Goal: Information Seeking & Learning: Learn about a topic

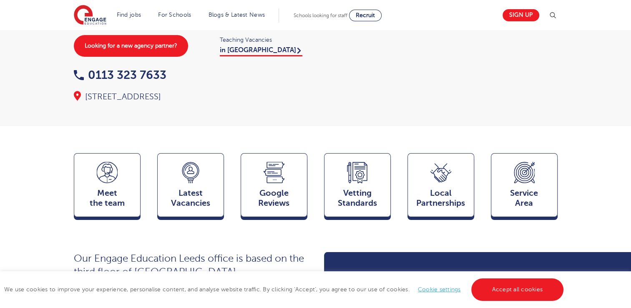
scroll to position [150, 0]
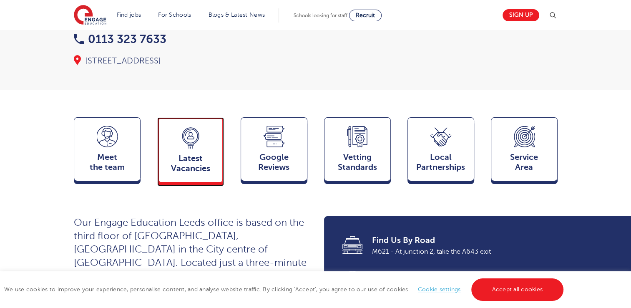
click at [205, 125] on div "Latest Vacancies Jobs" at bounding box center [190, 149] width 67 height 65
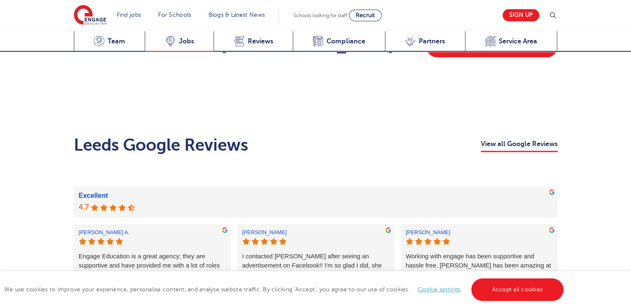
scroll to position [1260, 0]
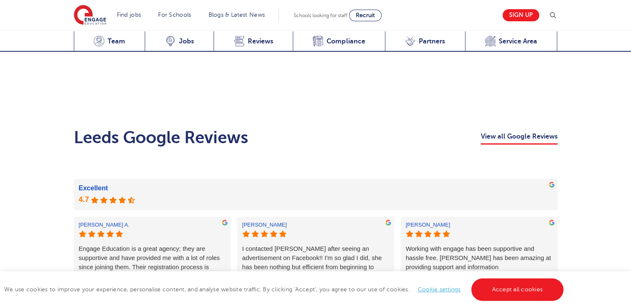
click at [315, 307] on link "More reviews" at bounding box center [315, 314] width 48 height 14
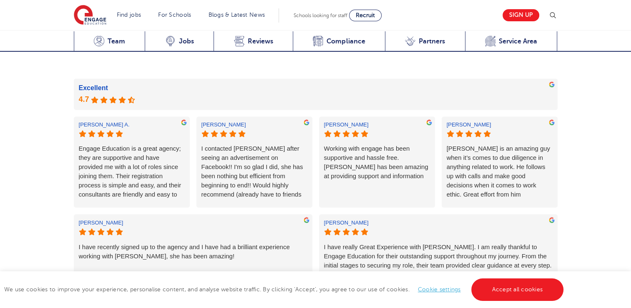
scroll to position [1367, 0]
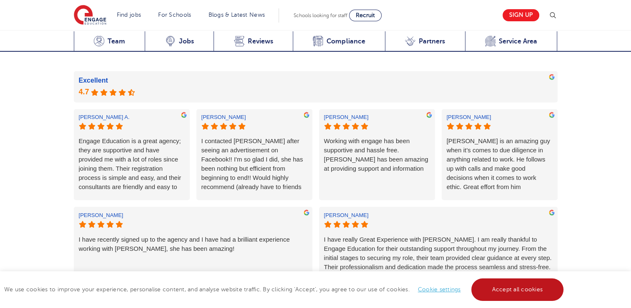
click at [532, 287] on link "Accept all cookies" at bounding box center [517, 289] width 93 height 23
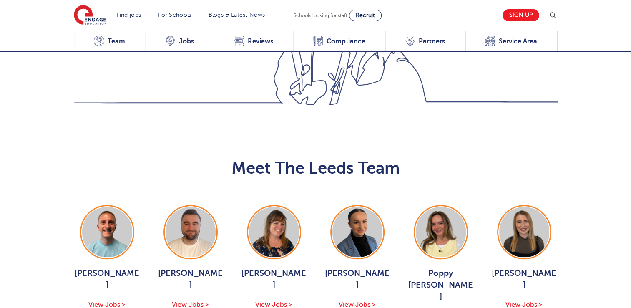
scroll to position [873, 0]
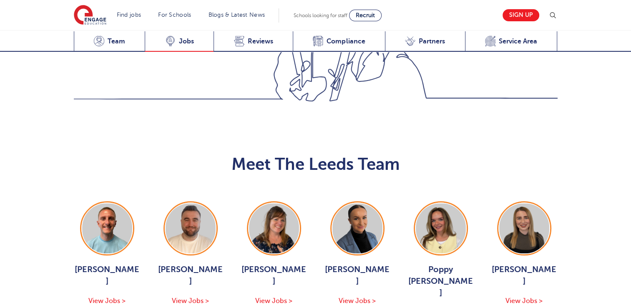
click at [173, 40] on icon at bounding box center [170, 40] width 8 height 8
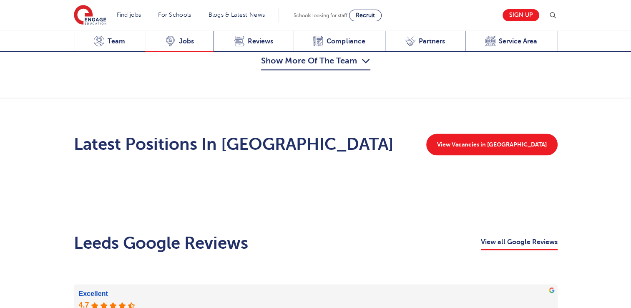
scroll to position [1159, 0]
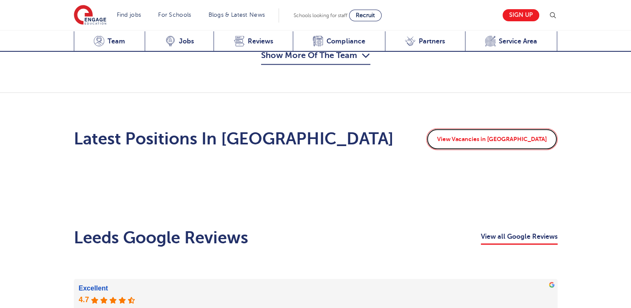
click at [521, 128] on link "View Vacancies in Leeds" at bounding box center [491, 139] width 131 height 22
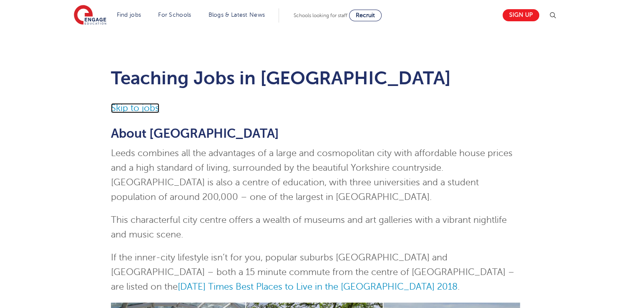
click at [139, 105] on link "Skip to jobs" at bounding box center [135, 108] width 48 height 10
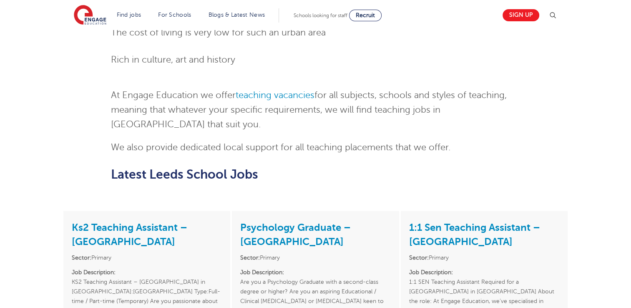
scroll to position [1107, 0]
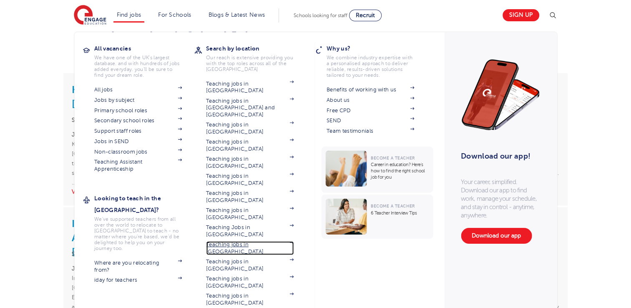
click at [254, 241] on link "Teaching jobs in [GEOGRAPHIC_DATA]" at bounding box center [250, 248] width 88 height 14
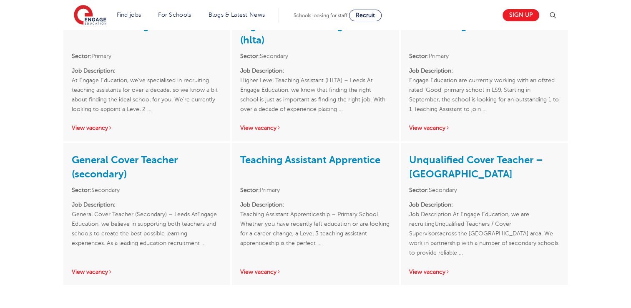
scroll to position [1894, 0]
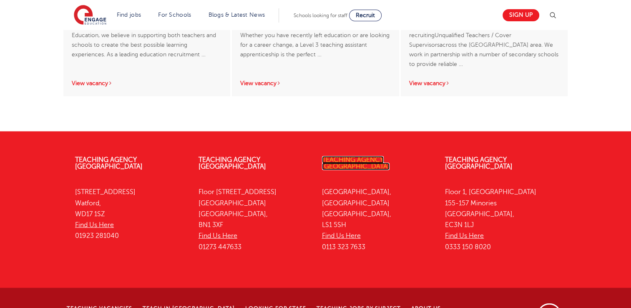
click at [353, 156] on link "Teaching Agency [GEOGRAPHIC_DATA]" at bounding box center [356, 163] width 68 height 14
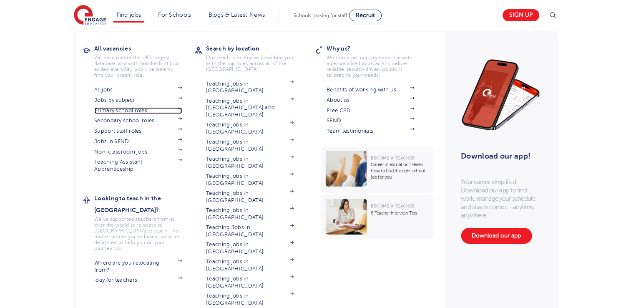
click at [125, 110] on link "Primary school roles" at bounding box center [138, 110] width 88 height 7
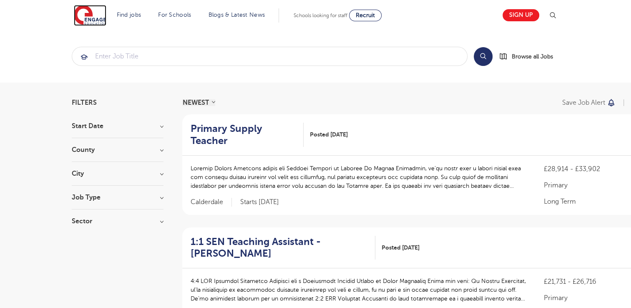
click at [81, 18] on img at bounding box center [90, 15] width 33 height 21
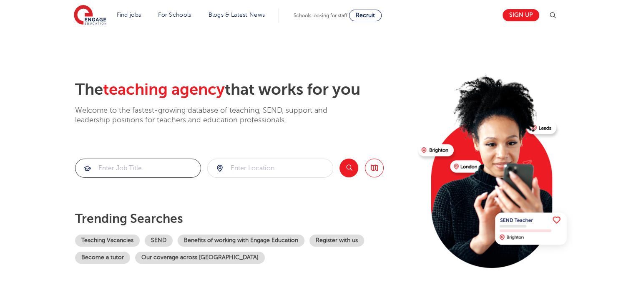
click at [125, 169] on input "search" at bounding box center [137, 168] width 125 height 18
type input "supply teacher"
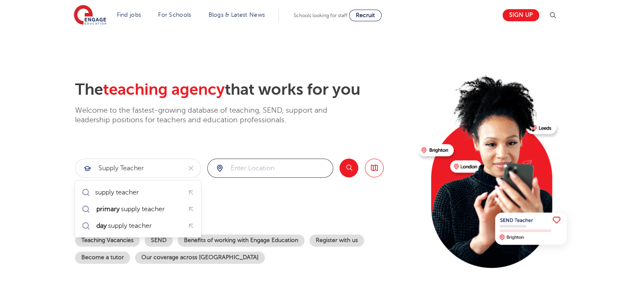
click at [240, 169] on input "search" at bounding box center [270, 168] width 125 height 18
type input "leeds"
click button "Submit" at bounding box center [0, 0] width 0 height 0
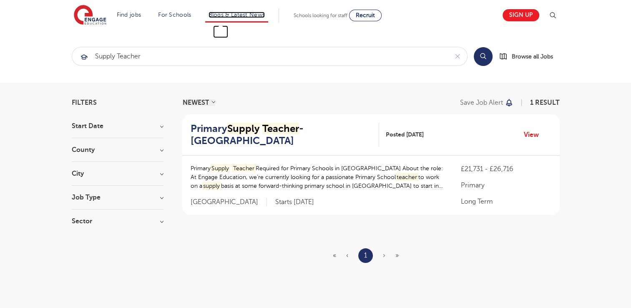
click at [241, 15] on link "Blogs & Latest News" at bounding box center [236, 15] width 57 height 6
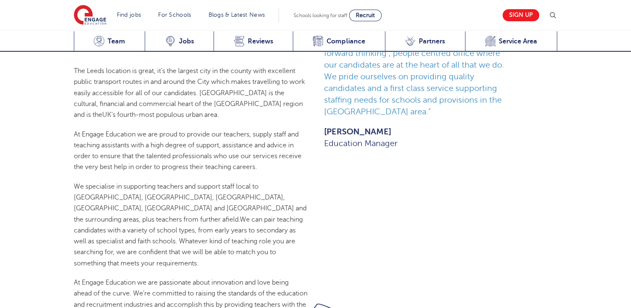
scroll to position [210, 0]
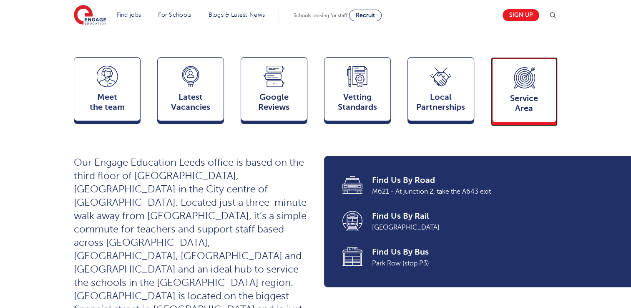
click at [528, 73] on icon at bounding box center [524, 77] width 9 height 9
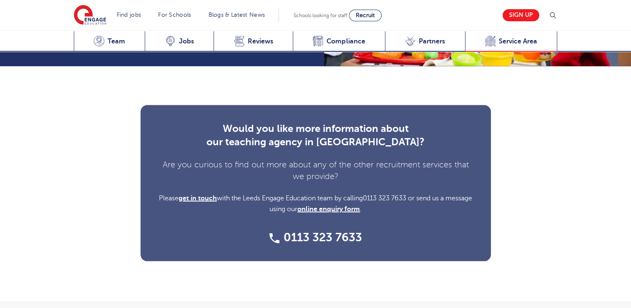
scroll to position [2553, 0]
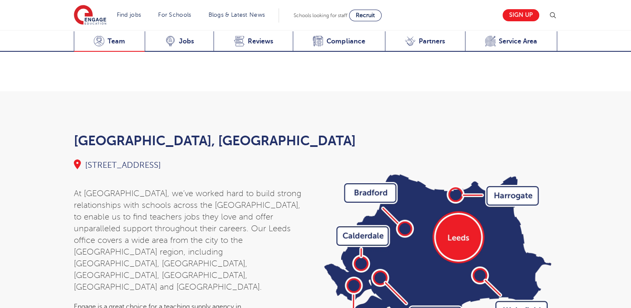
click at [113, 42] on span "Team" at bounding box center [117, 41] width 18 height 8
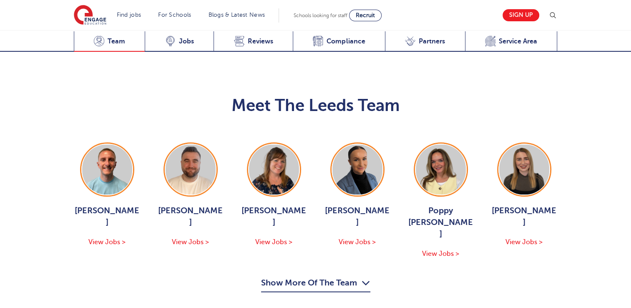
scroll to position [927, 0]
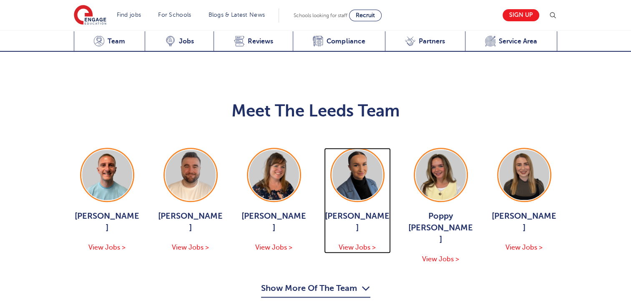
click at [357, 150] on img at bounding box center [357, 175] width 50 height 50
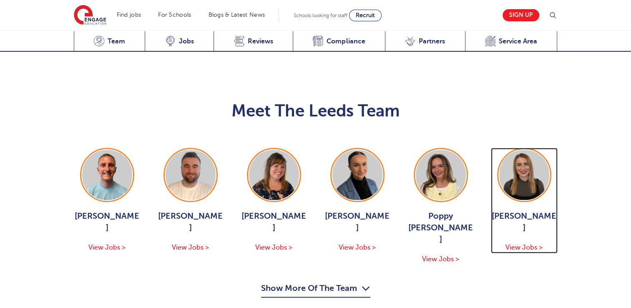
click at [537, 150] on img at bounding box center [524, 175] width 50 height 50
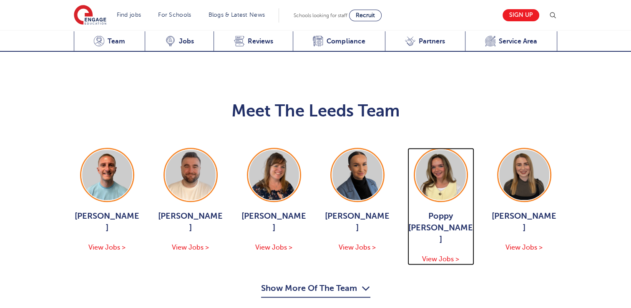
click at [451, 210] on span "Poppy Burnside" at bounding box center [440, 227] width 67 height 35
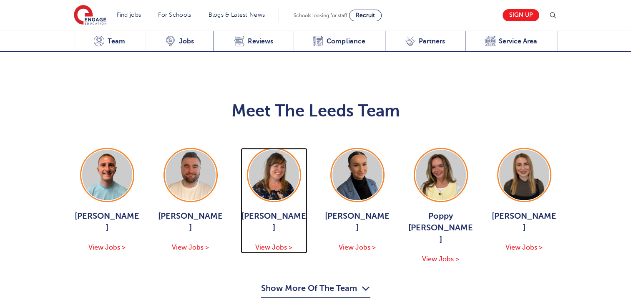
click at [287, 210] on span "Joanne Wright" at bounding box center [274, 221] width 67 height 23
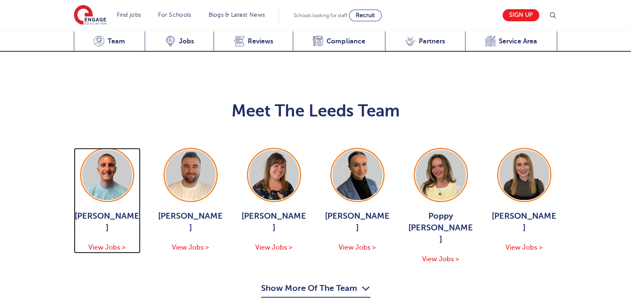
click at [102, 150] on img at bounding box center [107, 175] width 50 height 50
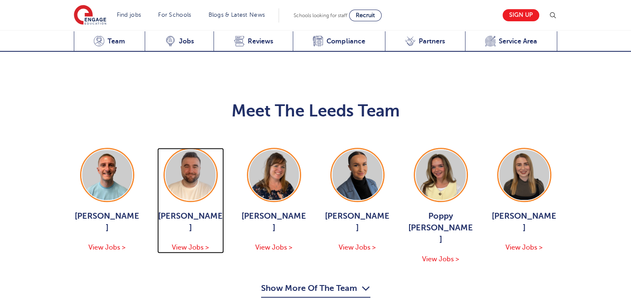
click at [195, 148] on div at bounding box center [190, 175] width 54 height 54
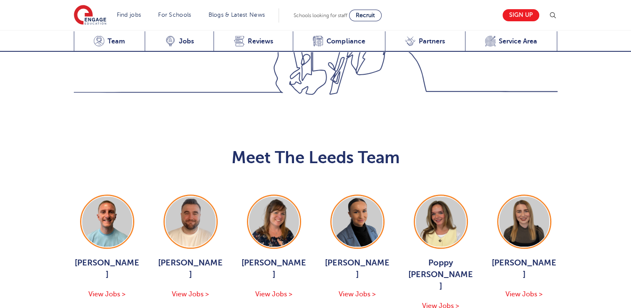
scroll to position [905, 0]
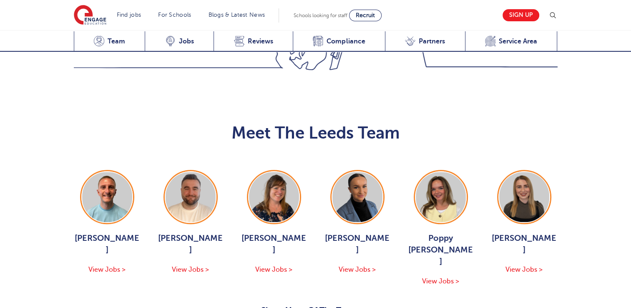
click at [364, 304] on icon "button" at bounding box center [365, 310] width 9 height 13
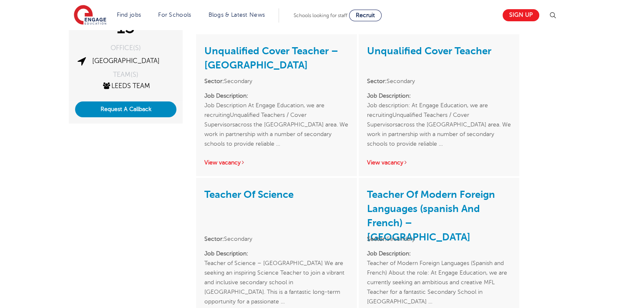
scroll to position [217, 0]
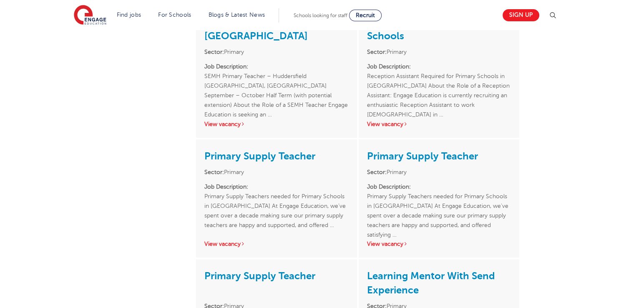
scroll to position [600, 0]
